Goal: Task Accomplishment & Management: Complete application form

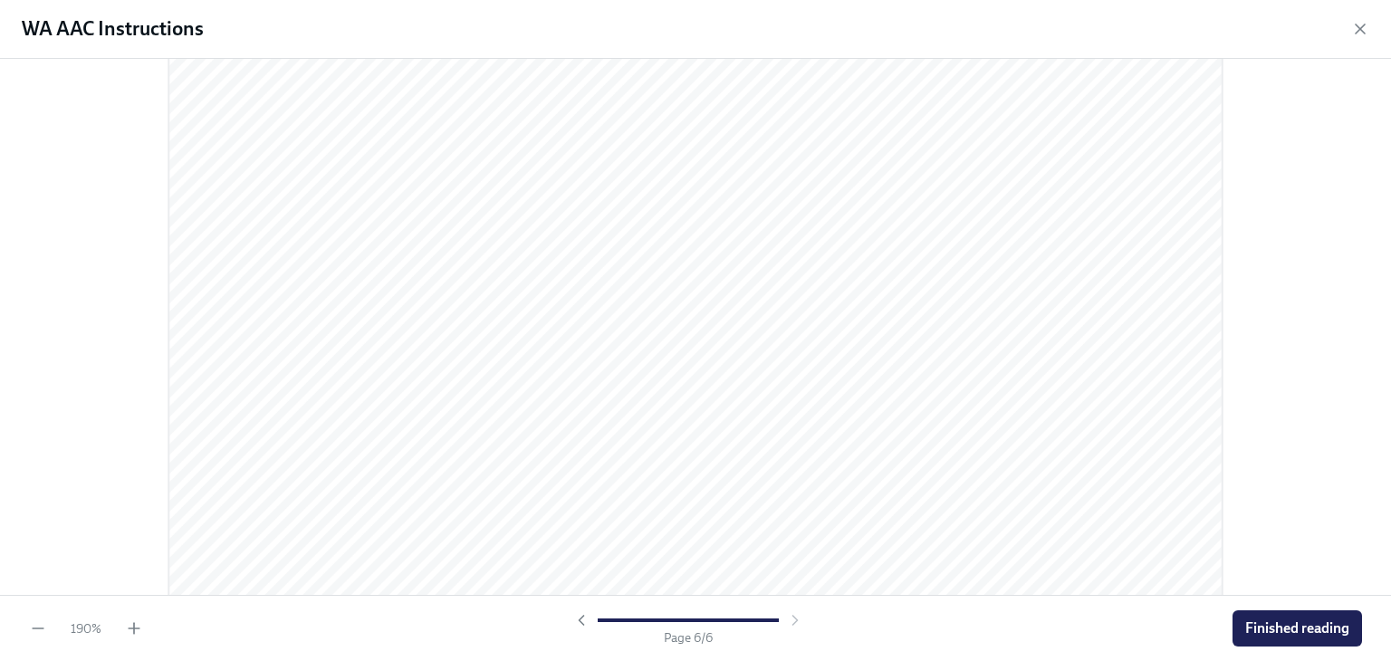
scroll to position [7397, 0]
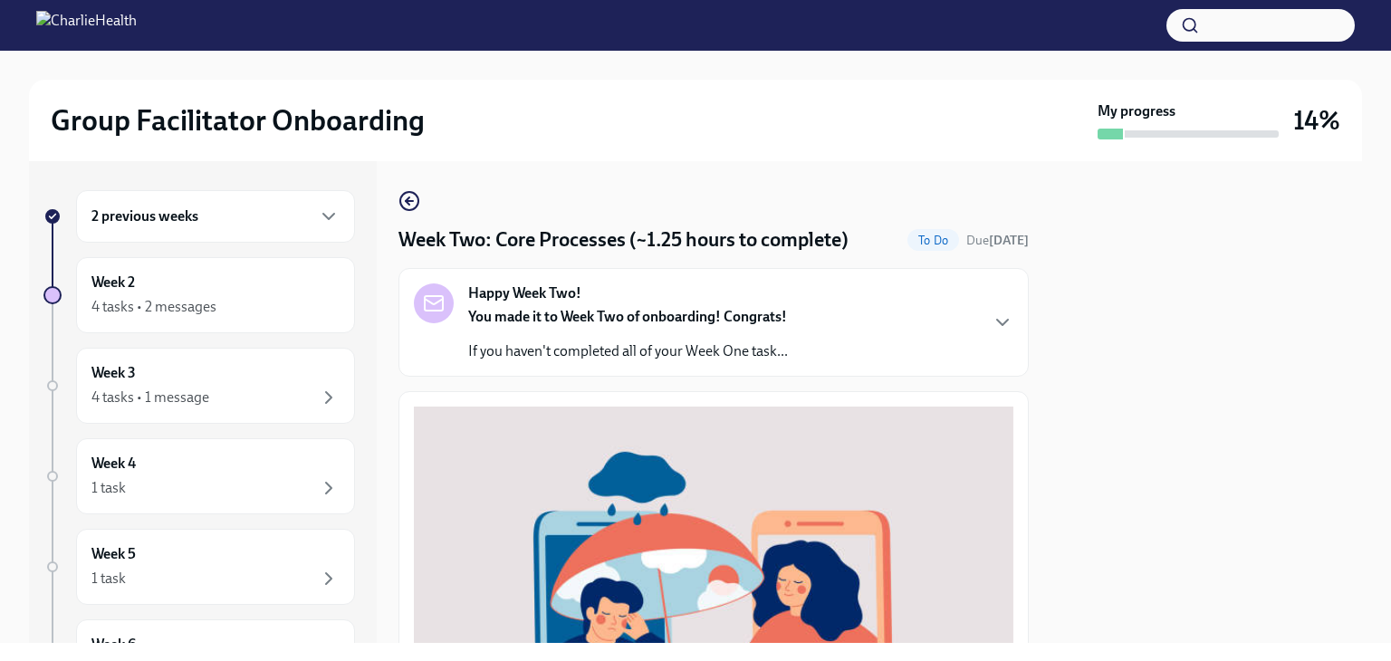
click at [290, 225] on div "2 previous weeks" at bounding box center [215, 217] width 248 height 22
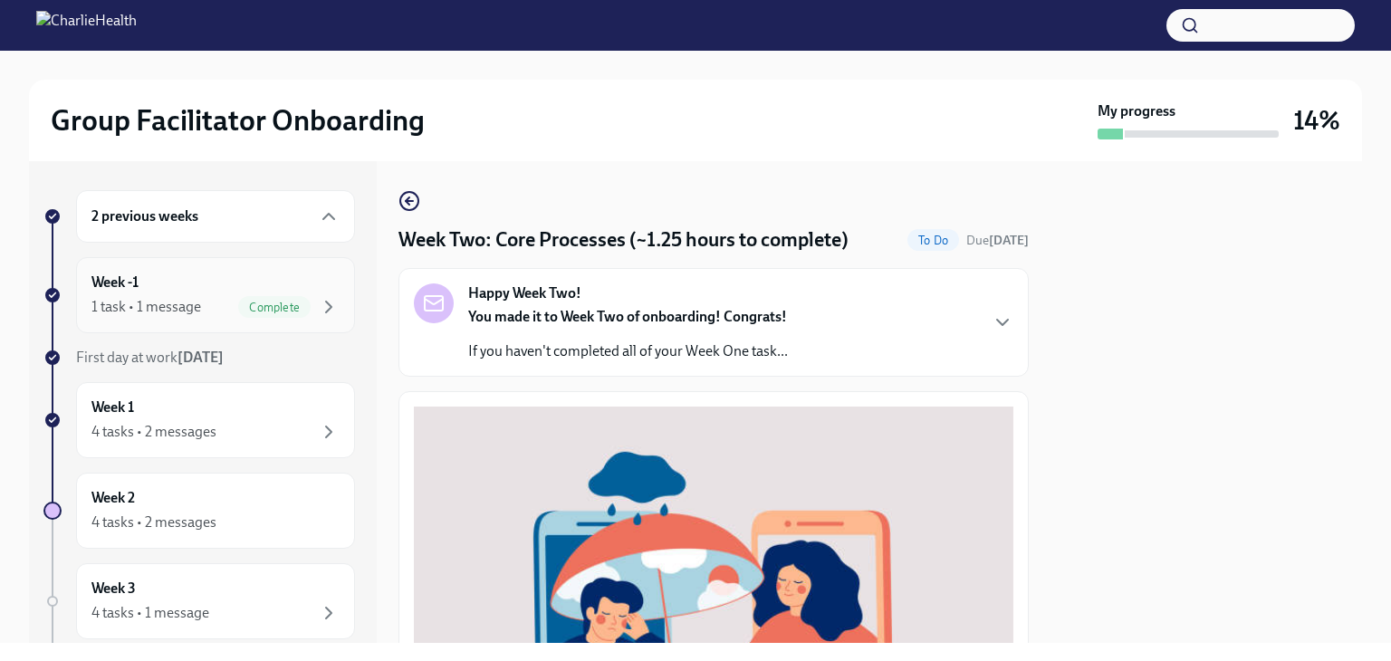
click at [192, 296] on div "1 task • 1 message Complete" at bounding box center [215, 307] width 248 height 22
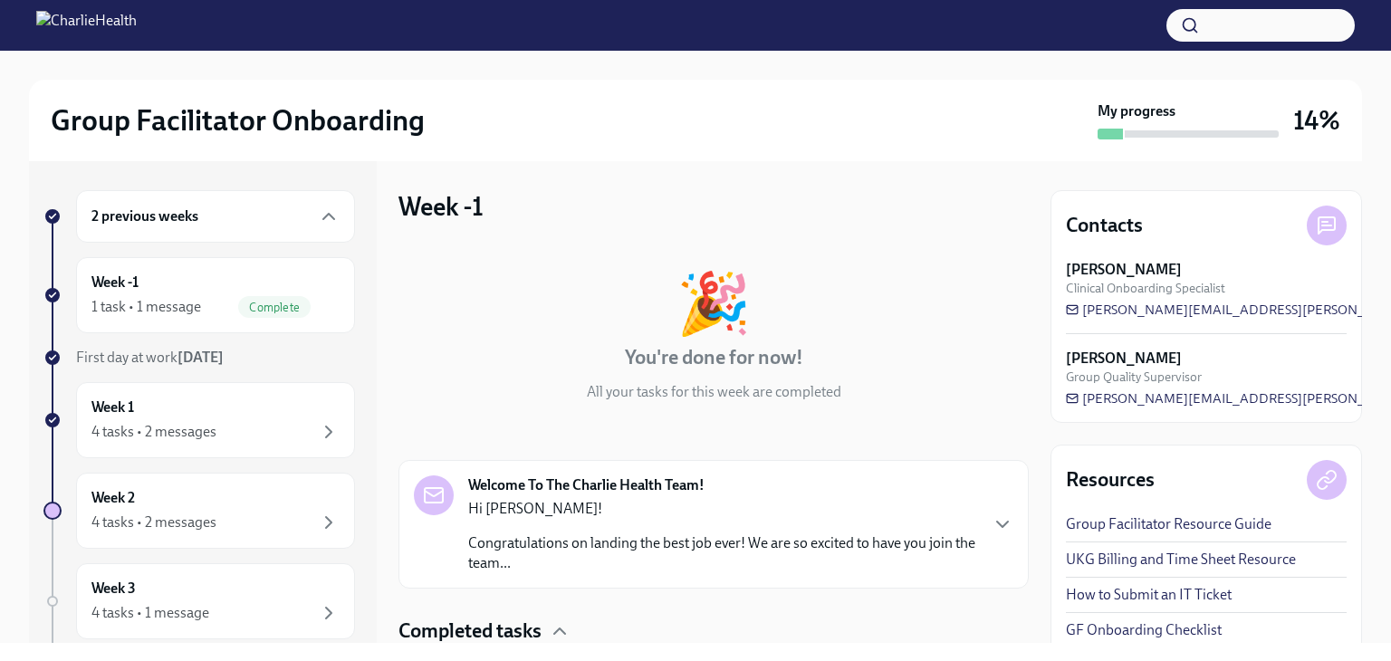
scroll to position [133, 0]
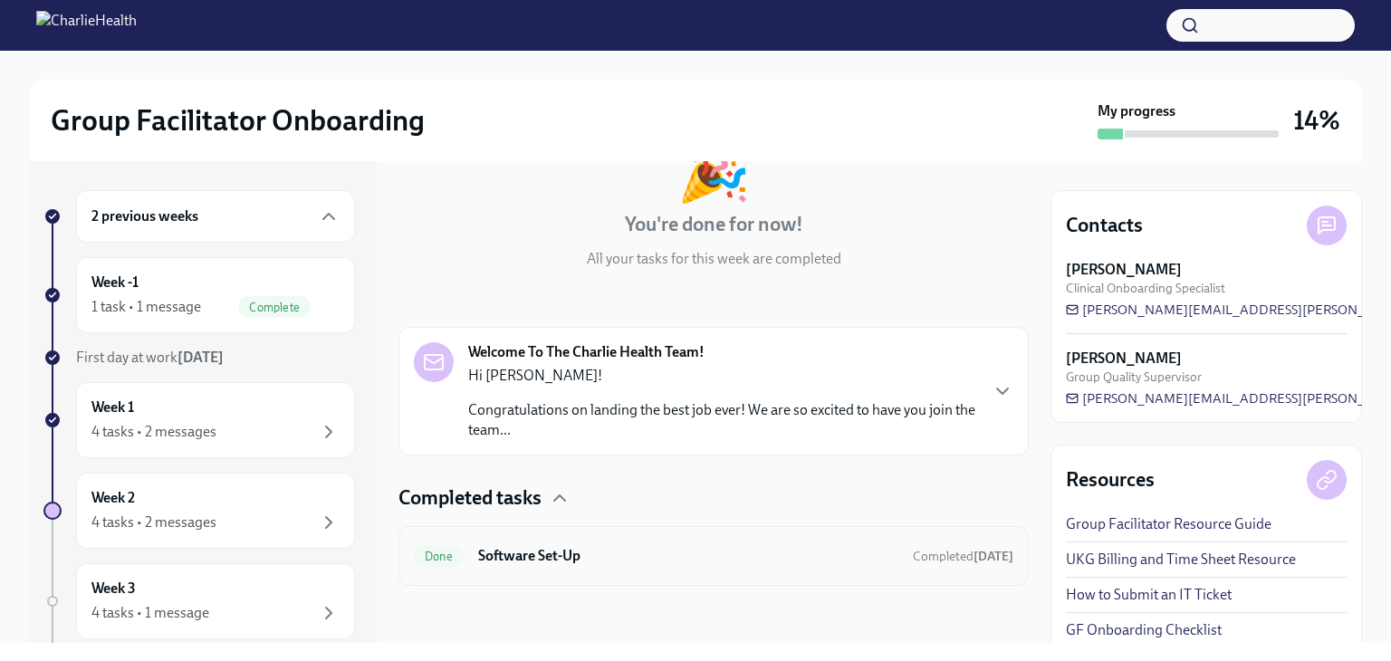
click at [659, 544] on div "Done Software Set-Up Completed 4 days ago" at bounding box center [713, 556] width 599 height 29
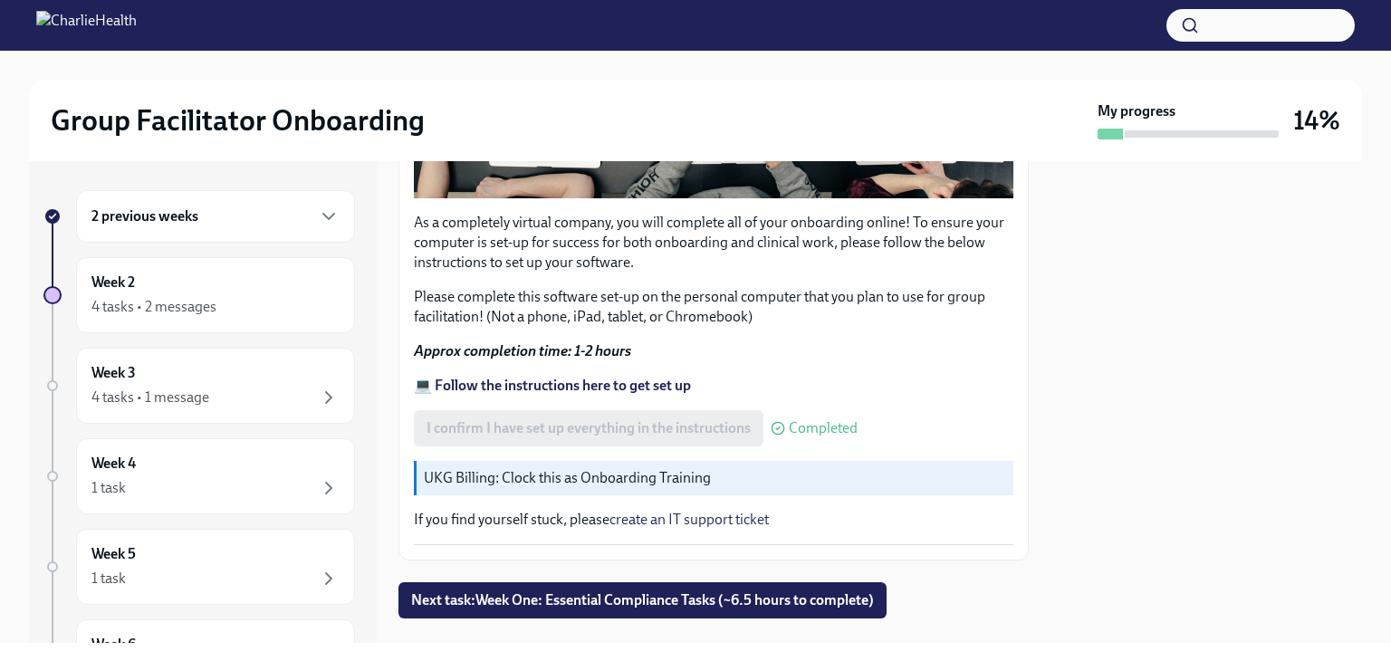
scroll to position [608, 0]
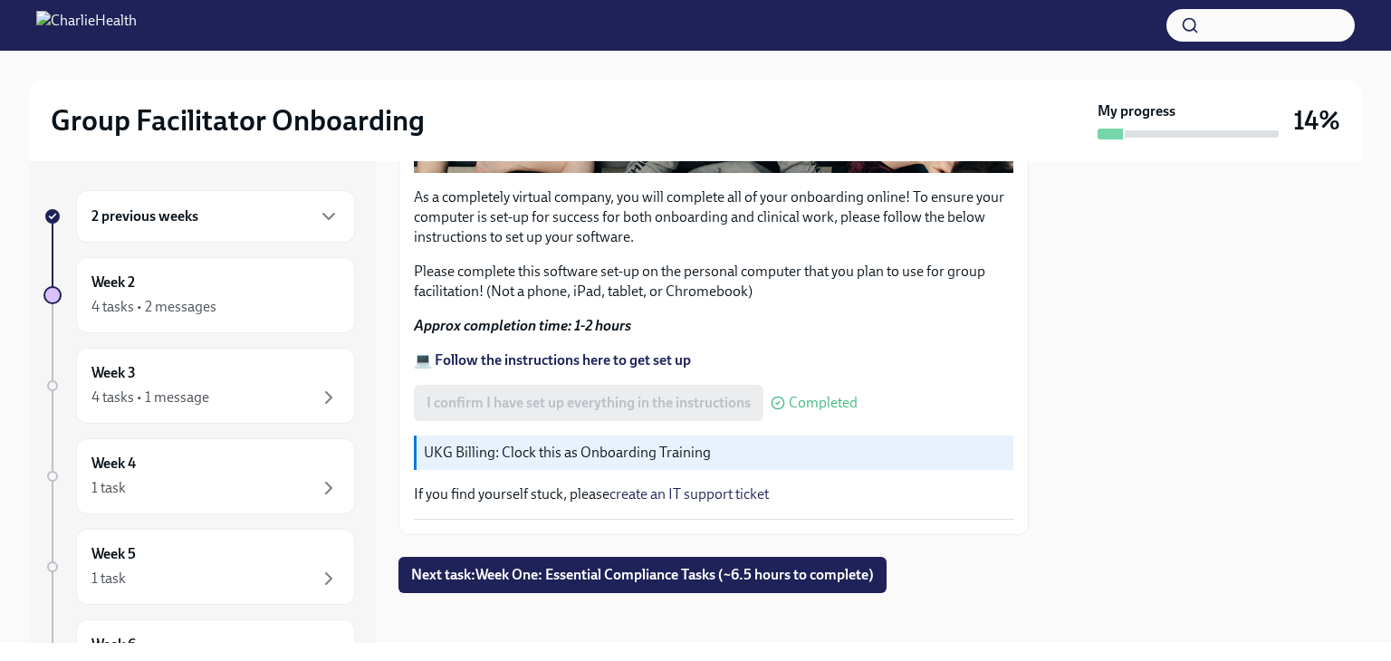
click at [204, 206] on div "2 previous weeks" at bounding box center [215, 217] width 248 height 22
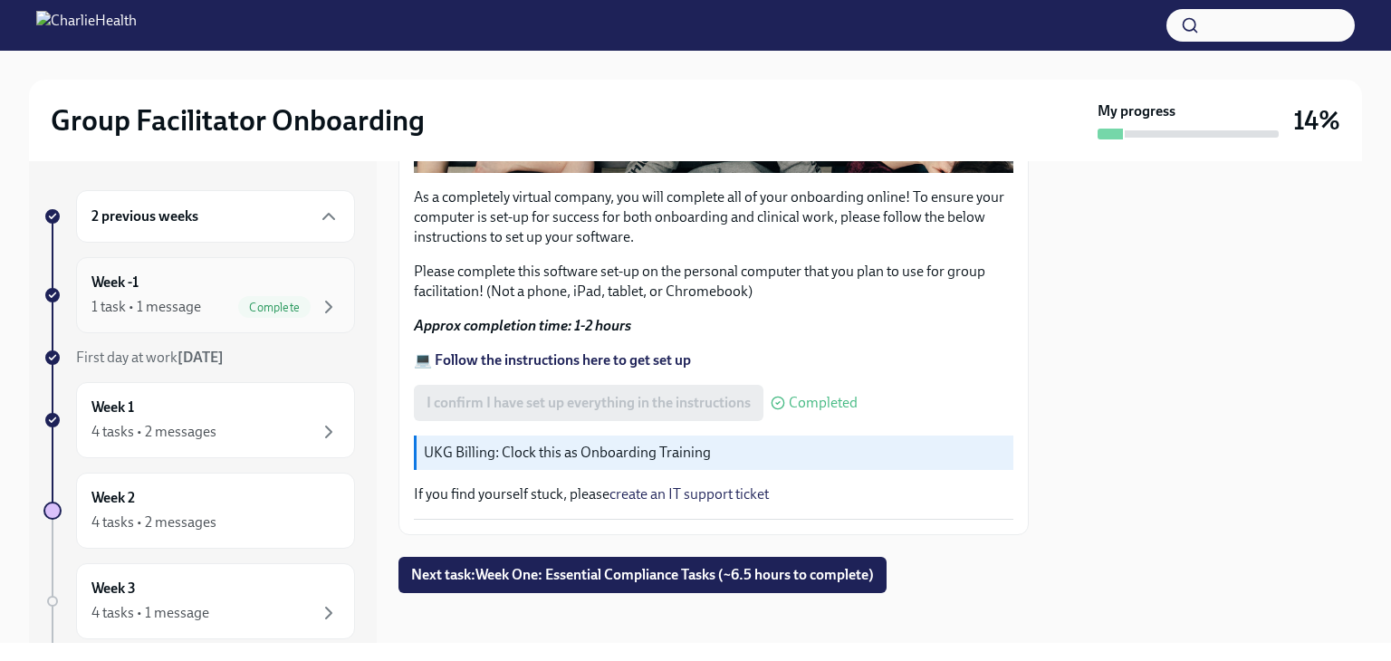
click at [254, 278] on div "Week -1 1 task • 1 message Complete" at bounding box center [215, 295] width 248 height 45
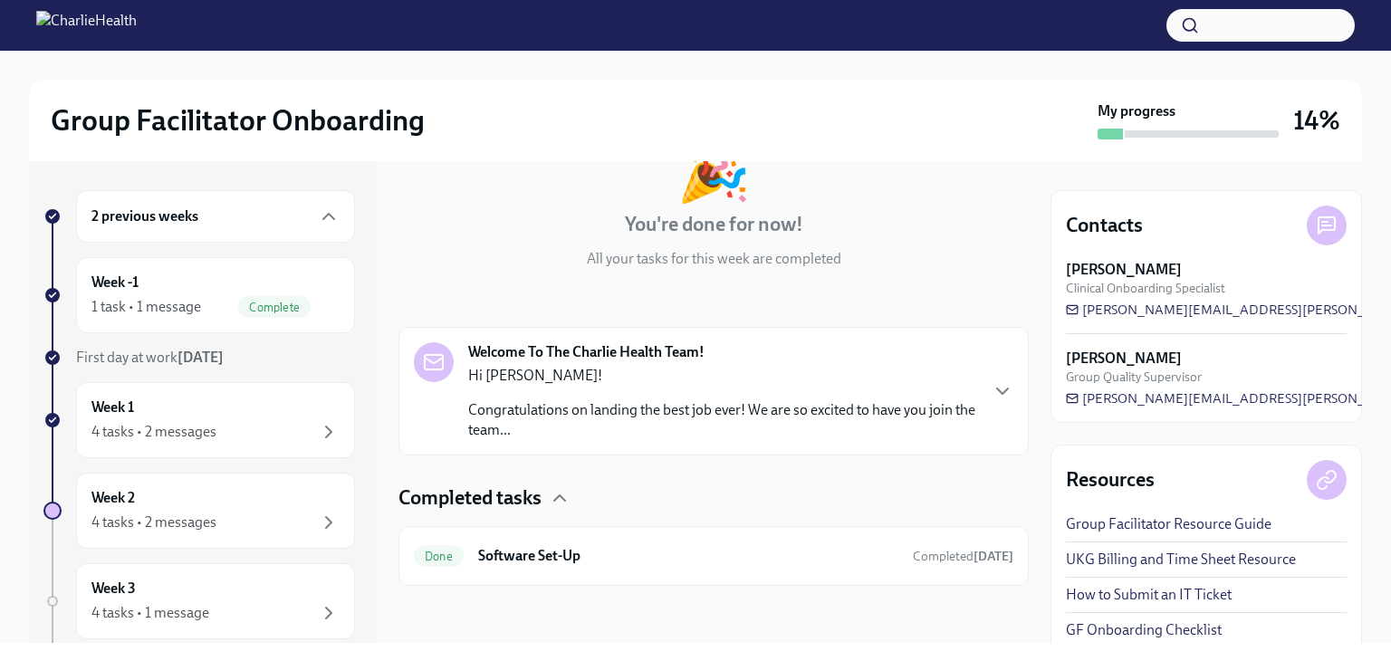
scroll to position [11, 0]
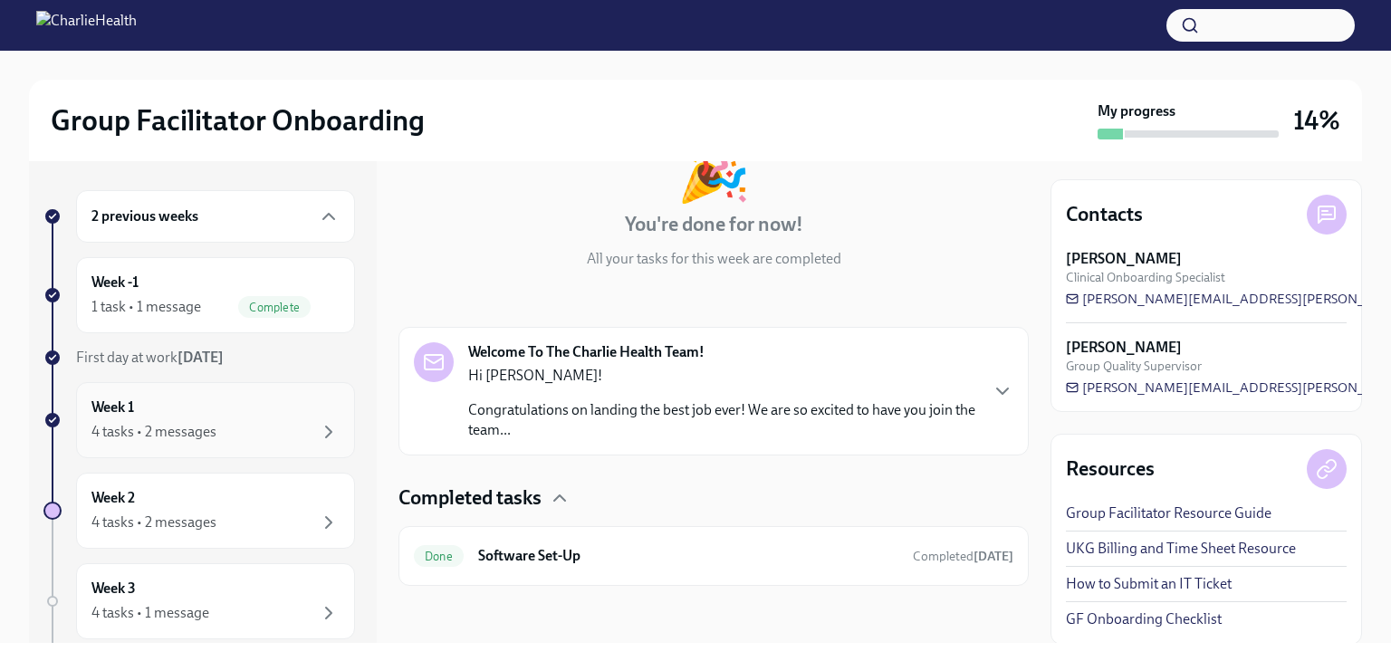
click at [177, 402] on div "Week 1 4 tasks • 2 messages" at bounding box center [215, 420] width 248 height 45
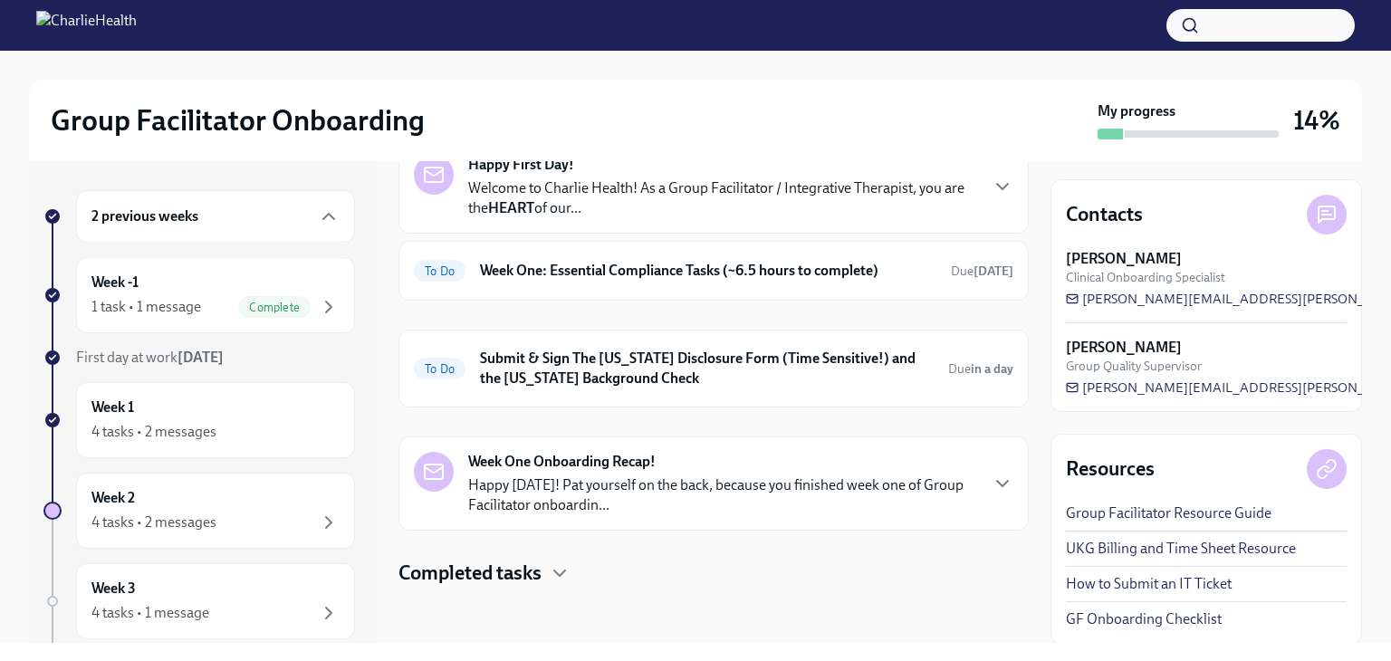
scroll to position [105, 0]
click at [741, 275] on h6 "Week One: Essential Compliance Tasks (~6.5 hours to complete)" at bounding box center [708, 271] width 456 height 20
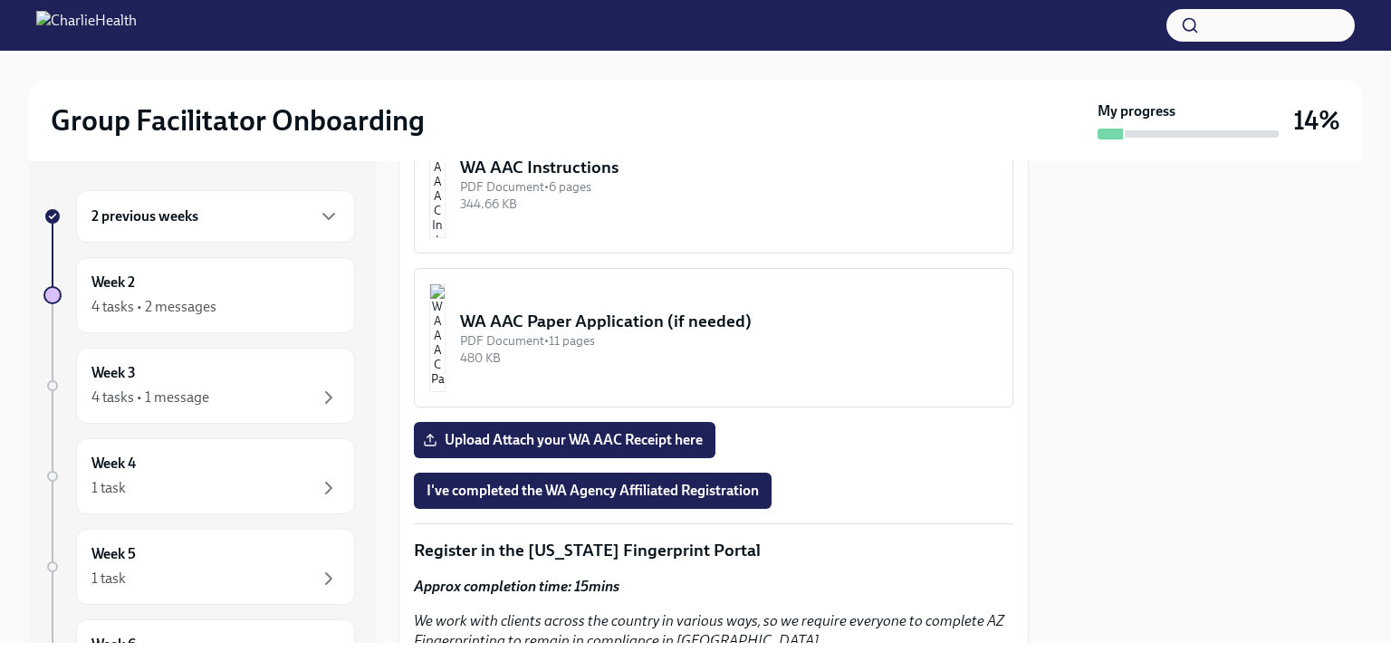
scroll to position [1742, 0]
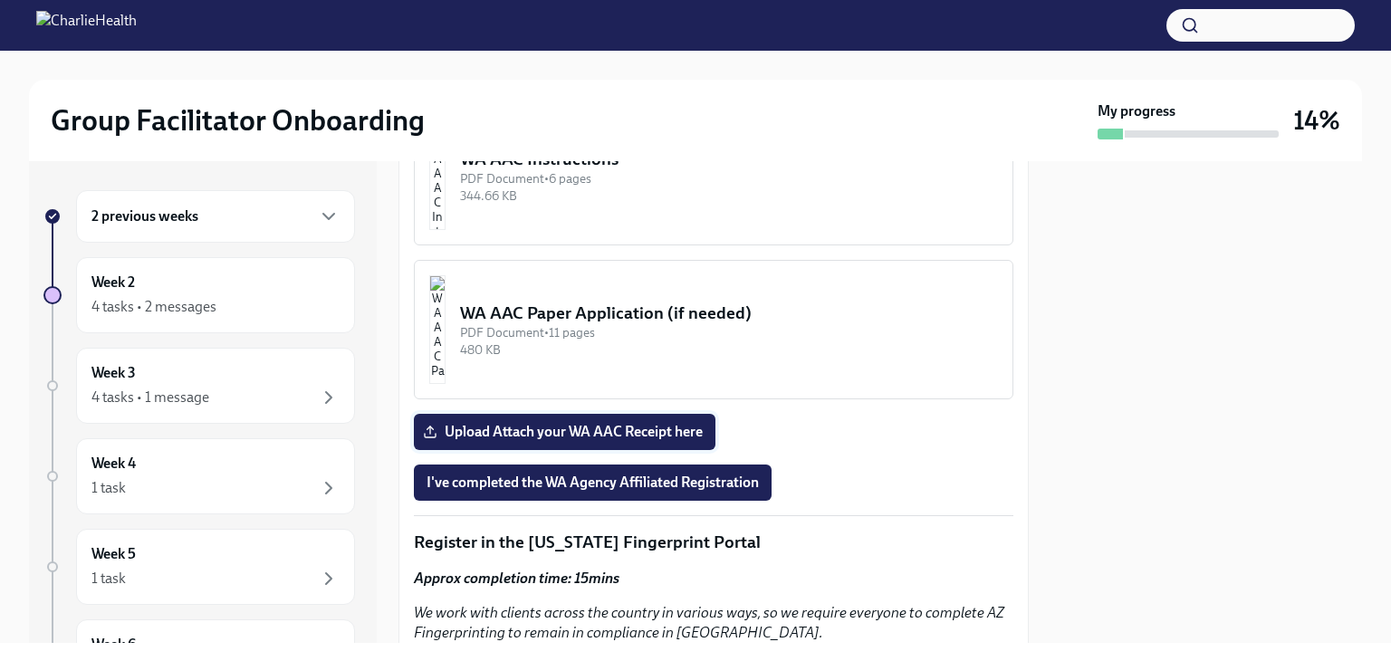
click at [691, 423] on span "Upload Attach your WA AAC Receipt here" at bounding box center [565, 432] width 276 height 18
click at [0, 0] on input "Upload Attach your WA AAC Receipt here" at bounding box center [0, 0] width 0 height 0
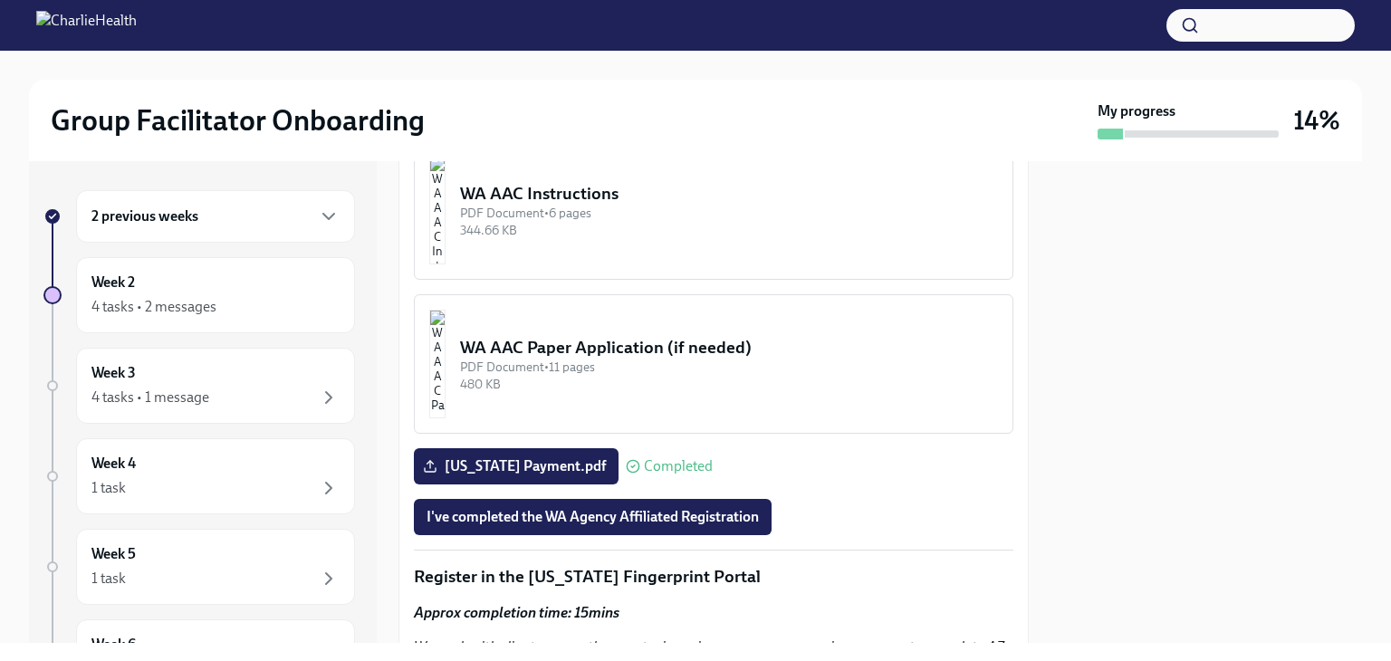
scroll to position [1709, 0]
click at [713, 507] on span "I've completed the WA Agency Affiliated Registration" at bounding box center [593, 516] width 332 height 18
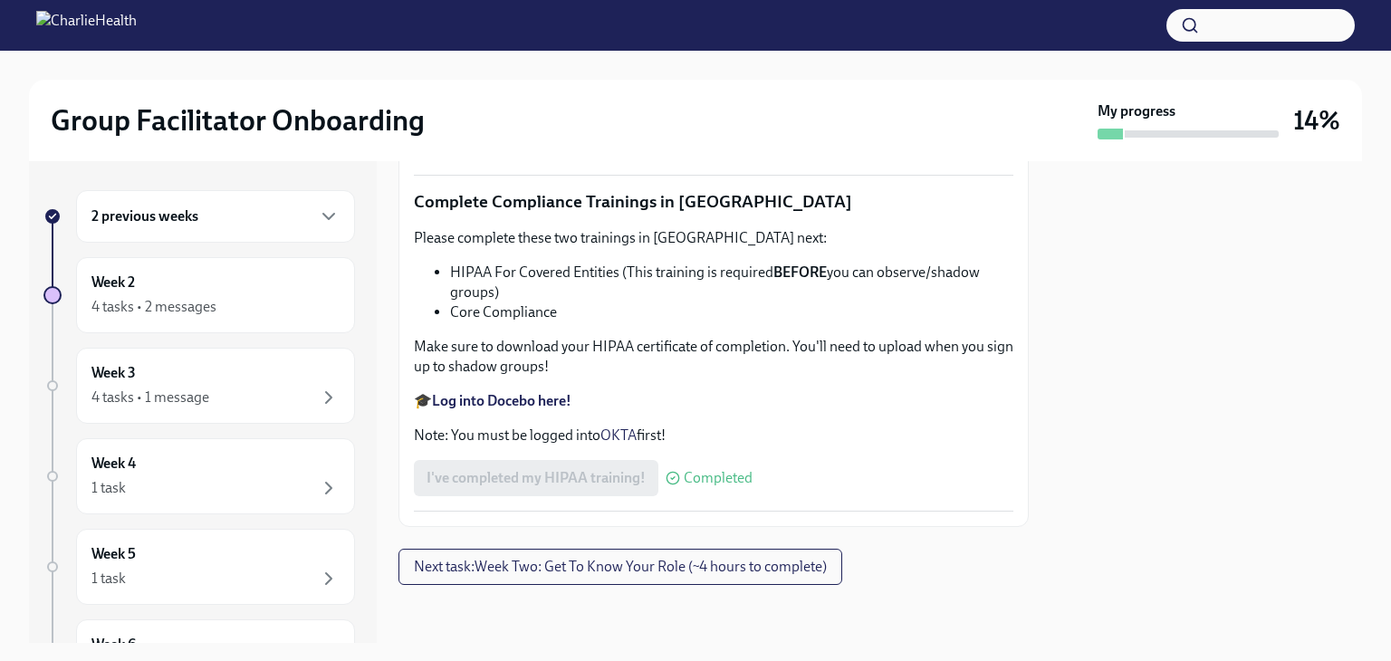
scroll to position [4339, 0]
click at [692, 570] on span "Next task : Week Two: Get To Know Your Role (~4 hours to complete)" at bounding box center [620, 567] width 413 height 18
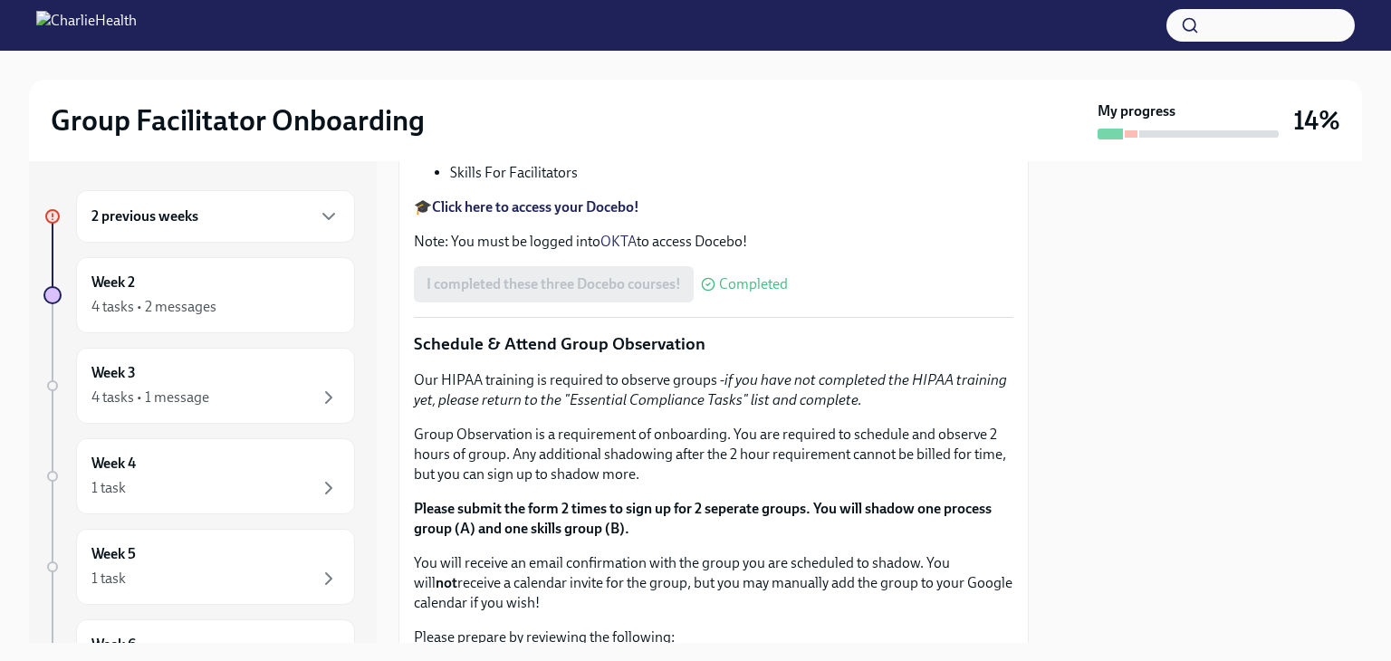
scroll to position [714, 0]
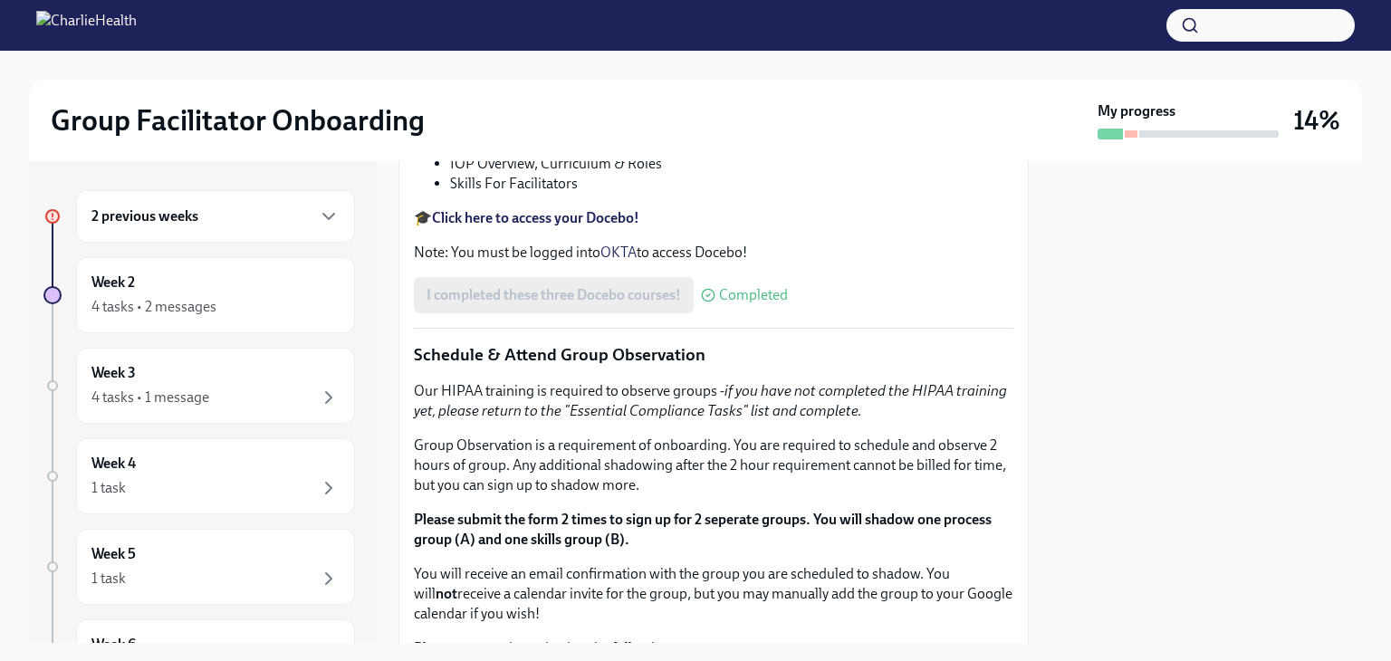
click at [252, 206] on div "2 previous weeks" at bounding box center [215, 217] width 248 height 22
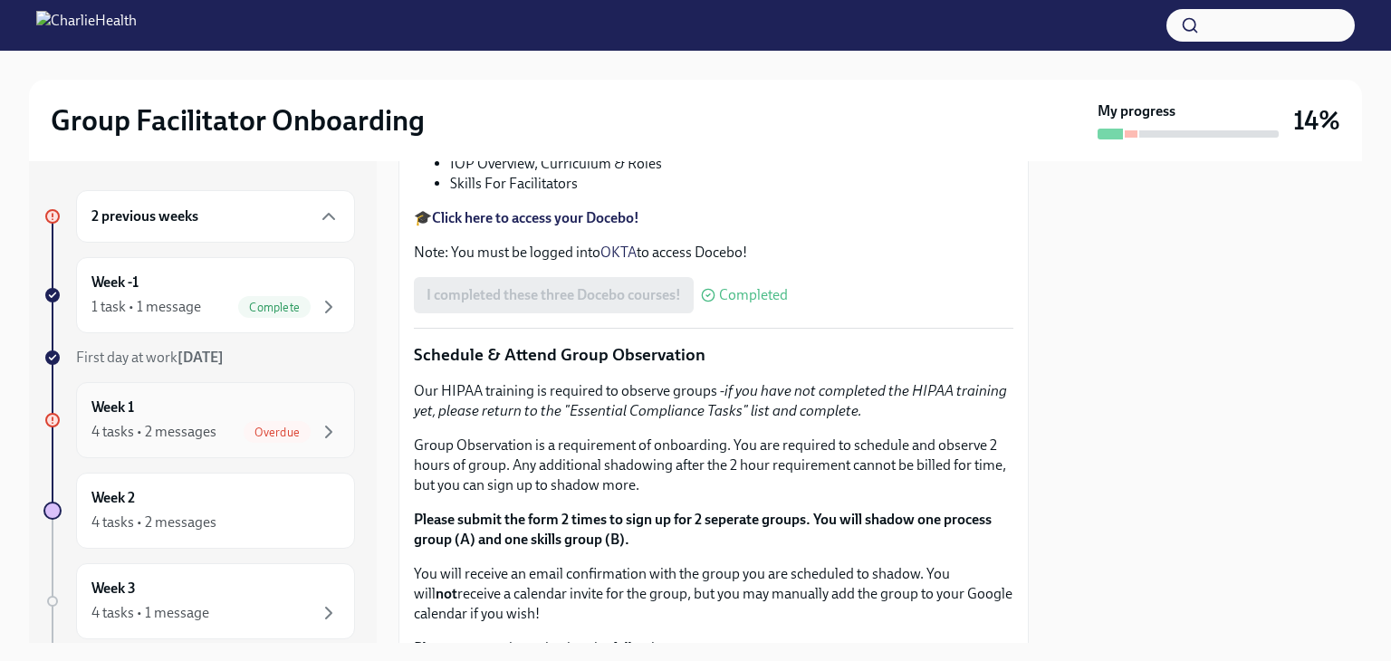
click at [176, 429] on div "4 tasks • 2 messages" at bounding box center [153, 432] width 125 height 20
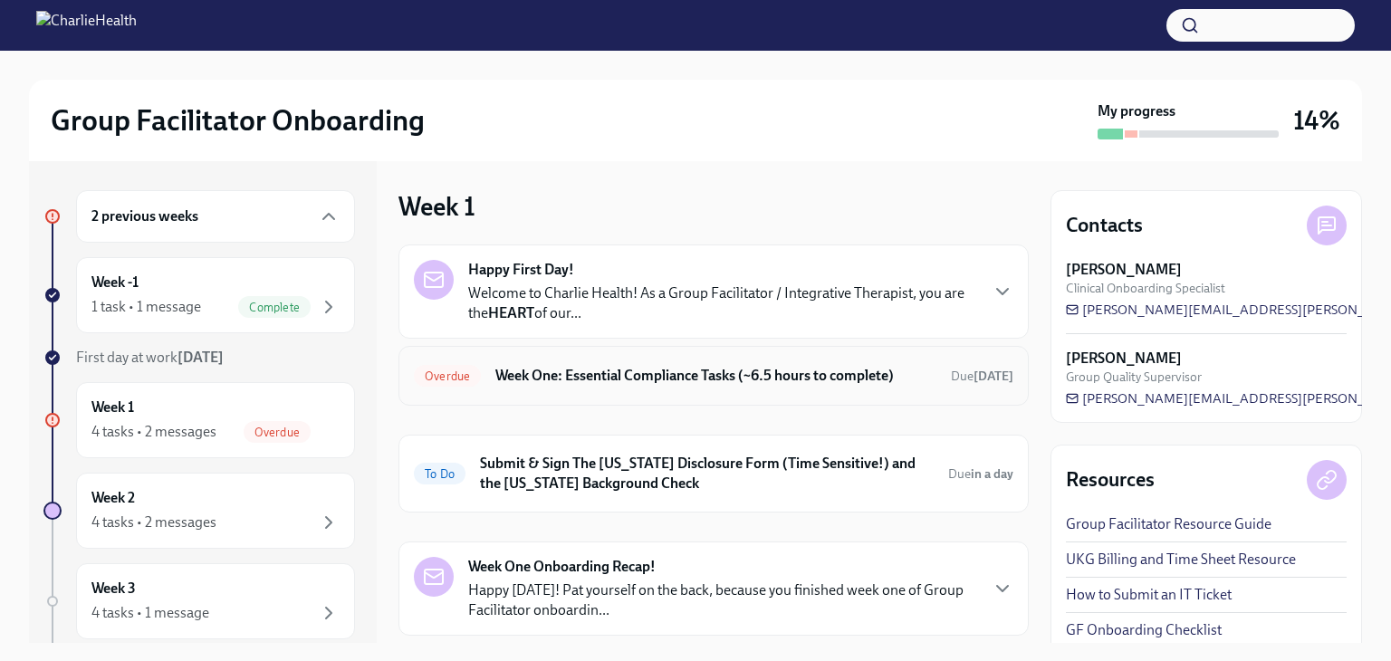
click at [655, 388] on div "Overdue Week One: Essential Compliance Tasks (~6.5 hours to complete) Due today" at bounding box center [713, 375] width 599 height 29
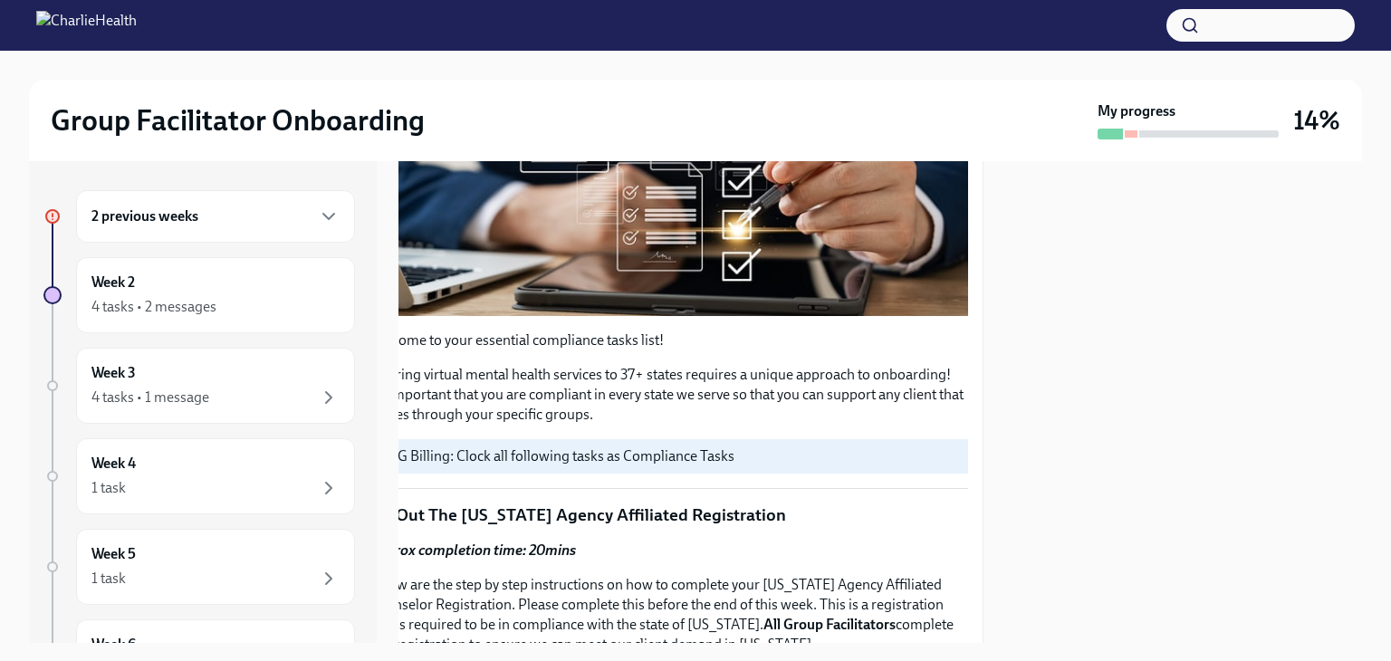
scroll to position [409, 45]
